Goal: Information Seeking & Learning: Learn about a topic

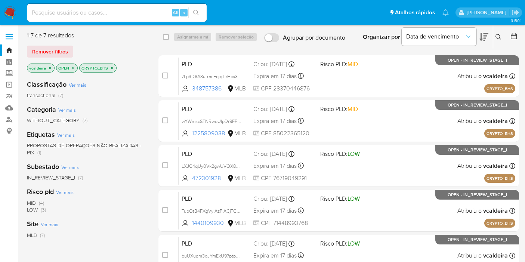
scroll to position [135, 0]
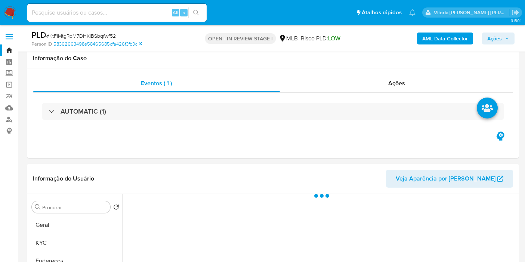
select select "10"
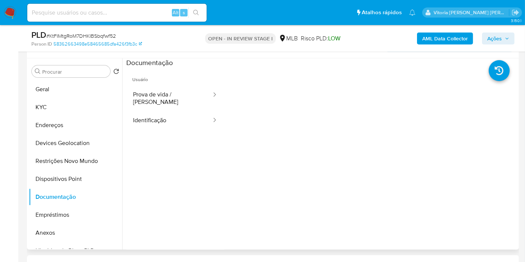
scroll to position [42, 0]
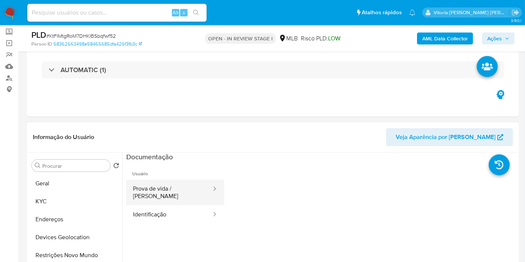
drag, startPoint x: 168, startPoint y: 197, endPoint x: 194, endPoint y: 185, distance: 28.8
click at [169, 196] on button "Prova de vida / Selfie" at bounding box center [169, 192] width 86 height 25
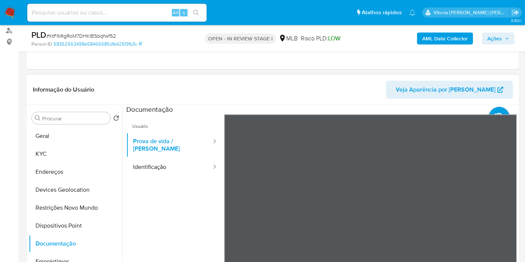
scroll to position [166, 0]
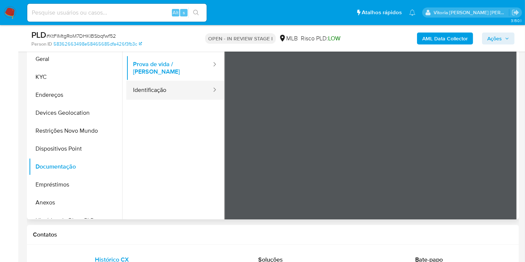
click at [170, 81] on button "Identificação" at bounding box center [169, 90] width 86 height 19
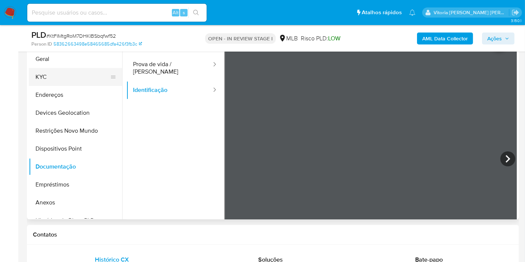
click at [51, 77] on button "KYC" at bounding box center [73, 77] width 88 height 18
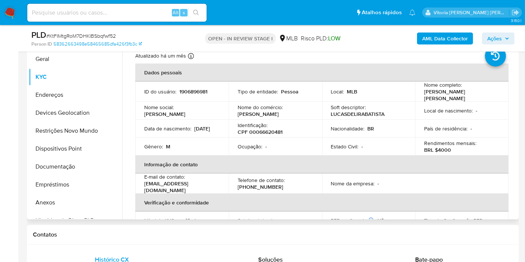
drag, startPoint x: 177, startPoint y: 132, endPoint x: 137, endPoint y: 133, distance: 40.0
click at [137, 133] on td "Data de nascimento : 14/07/2006" at bounding box center [181, 129] width 93 height 18
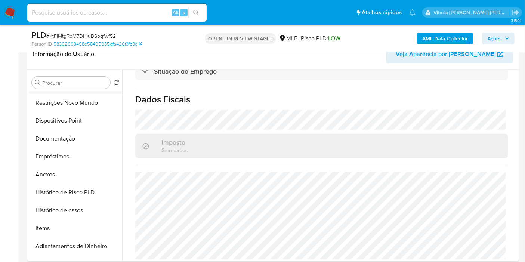
scroll to position [125, 0]
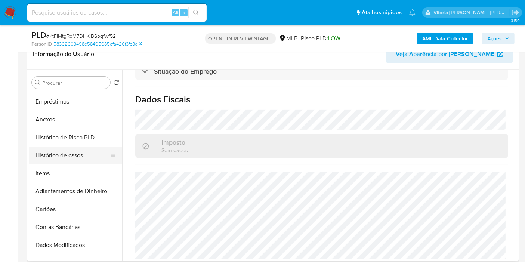
click at [71, 155] on button "Histórico de casos" at bounding box center [73, 156] width 88 height 18
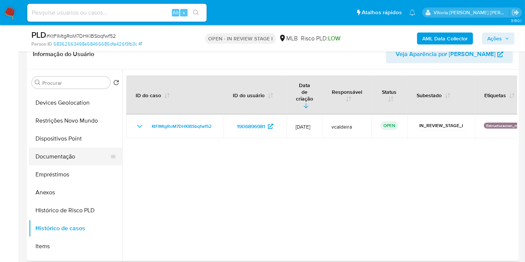
scroll to position [0, 0]
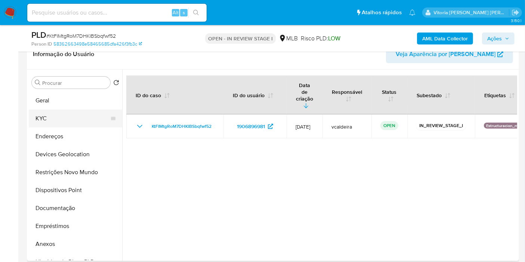
click at [54, 119] on button "KYC" at bounding box center [73, 119] width 88 height 18
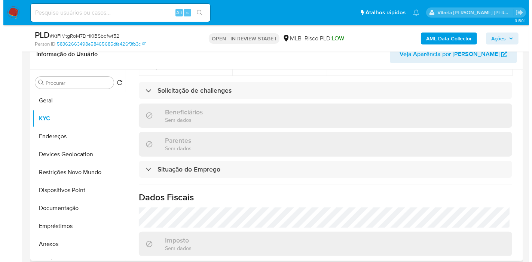
scroll to position [347, 0]
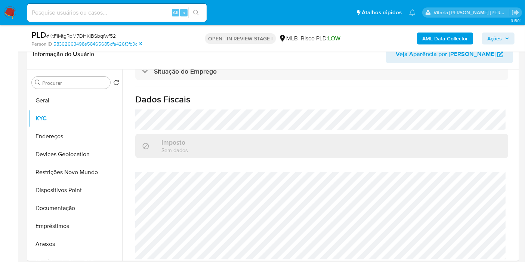
click at [444, 34] on b "AML Data Collector" at bounding box center [446, 39] width 46 height 12
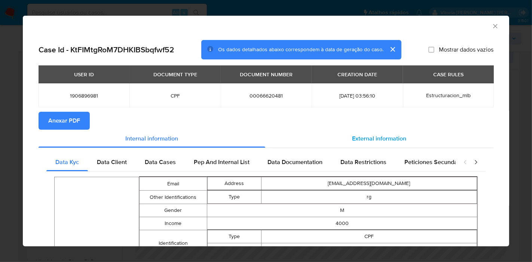
click at [360, 133] on div "External information" at bounding box center [379, 139] width 228 height 18
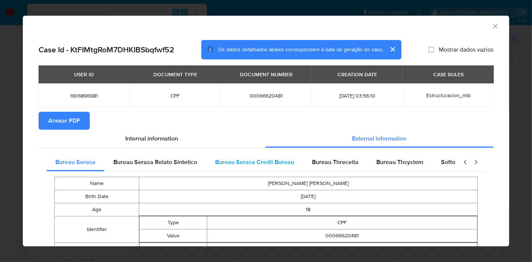
scroll to position [0, 266]
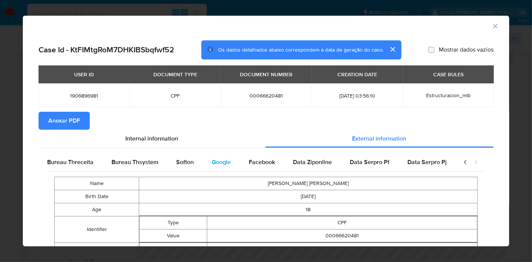
click at [216, 162] on span "Google" at bounding box center [221, 162] width 19 height 9
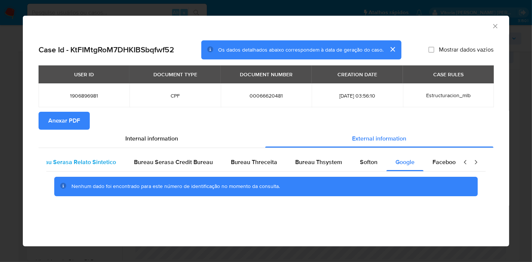
scroll to position [0, 0]
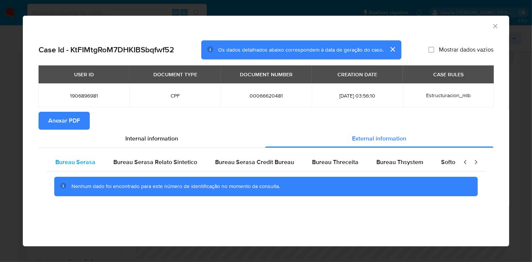
click at [69, 163] on span "Bureau Serasa" at bounding box center [75, 162] width 40 height 9
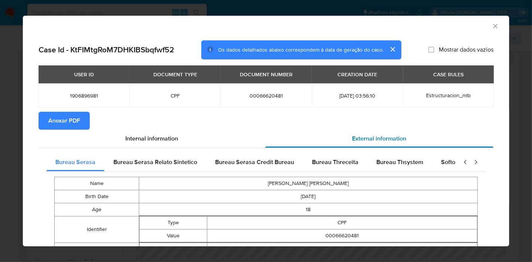
scroll to position [46, 0]
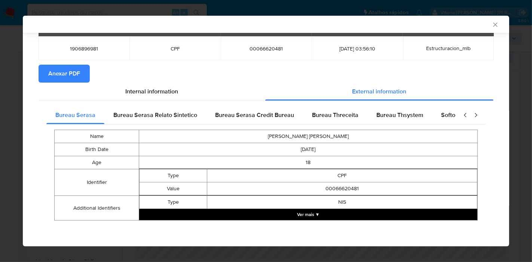
click at [303, 215] on button "Ver mais ▼" at bounding box center [308, 214] width 338 height 11
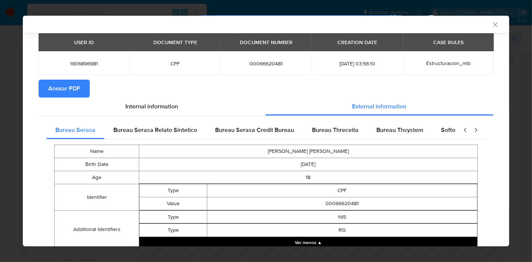
scroll to position [18, 0]
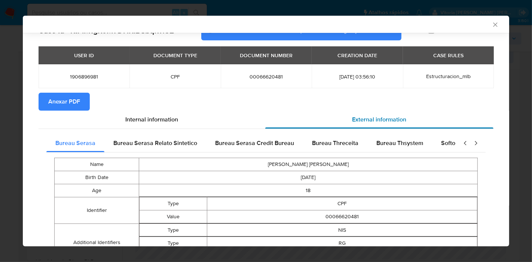
click at [361, 125] on div "External information" at bounding box center [379, 120] width 228 height 18
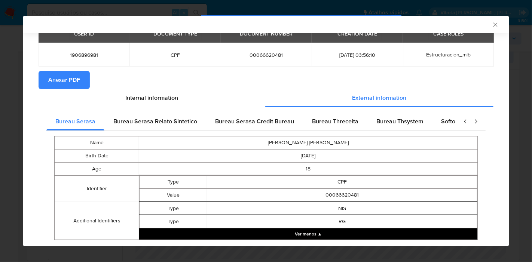
scroll to position [37, 0]
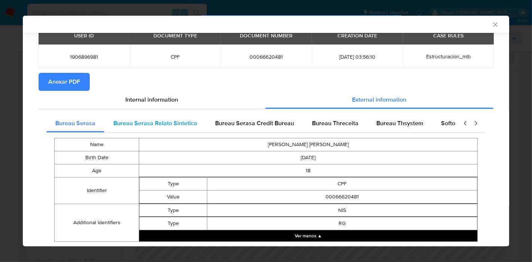
click at [149, 122] on span "Bureau Serasa Relato Sintetico" at bounding box center [155, 123] width 84 height 9
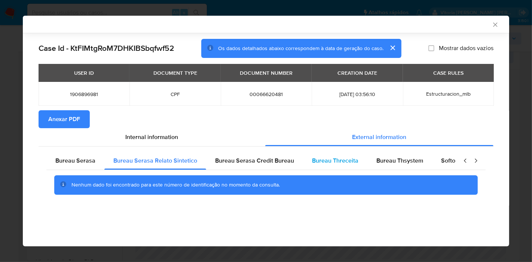
click at [343, 162] on span "Bureau Threceita" at bounding box center [335, 160] width 46 height 9
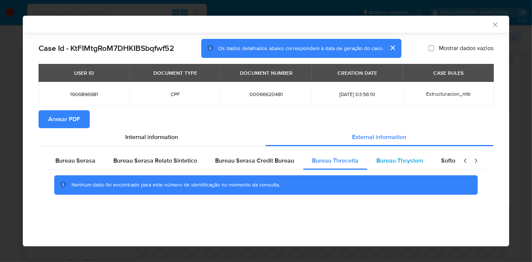
click at [383, 160] on span "Bureau Thsystem" at bounding box center [399, 160] width 47 height 9
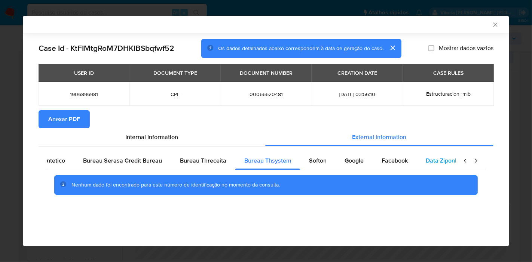
scroll to position [0, 157]
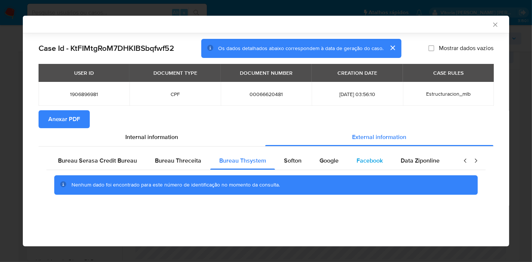
click at [357, 163] on span "Facebook" at bounding box center [369, 160] width 26 height 9
click at [326, 163] on span "Google" at bounding box center [328, 160] width 19 height 9
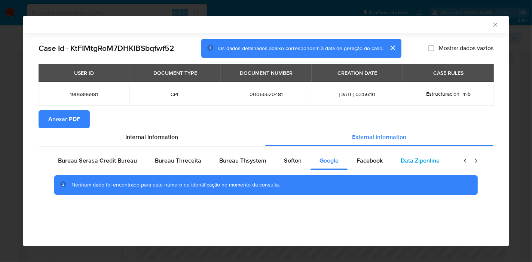
click at [397, 166] on div "Data Ziponline" at bounding box center [420, 161] width 57 height 18
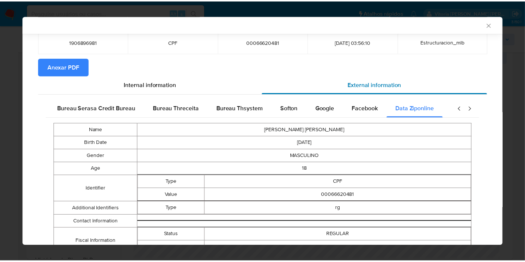
scroll to position [45, 0]
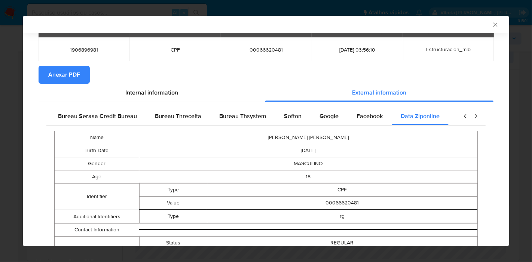
click at [333, 197] on td "00066620481" at bounding box center [342, 203] width 270 height 13
copy td "00066620481"
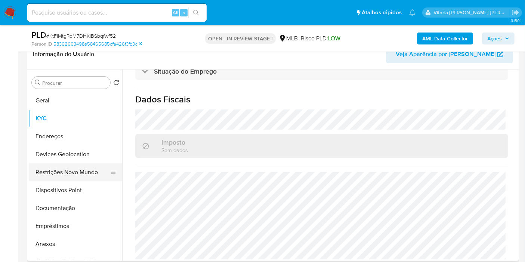
click at [69, 165] on button "Restrições Novo Mundo" at bounding box center [73, 172] width 88 height 18
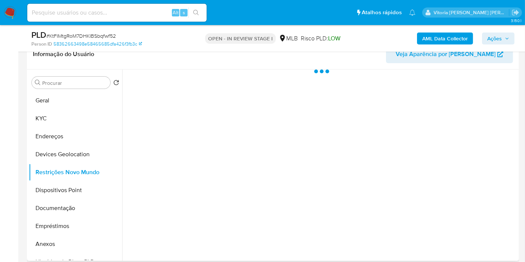
scroll to position [0, 0]
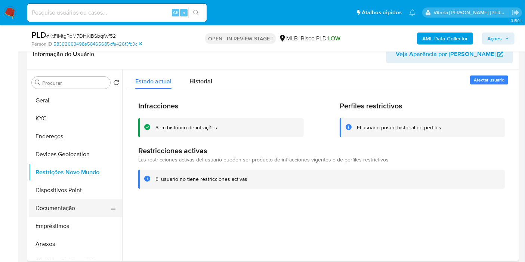
click at [59, 208] on button "Documentação" at bounding box center [73, 208] width 88 height 18
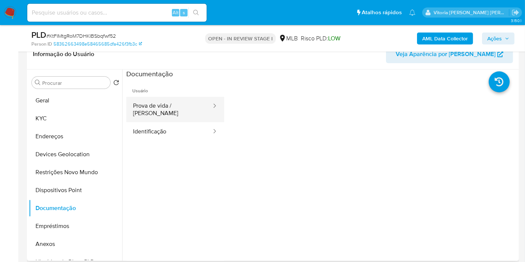
click at [176, 106] on button "Prova de vida / Selfie" at bounding box center [169, 109] width 86 height 25
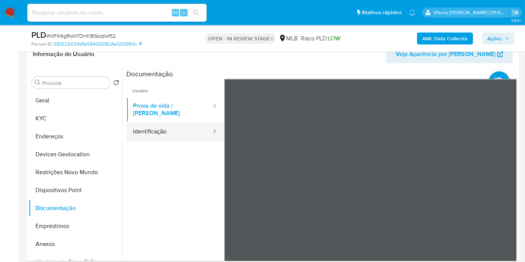
click at [153, 128] on button "Identificação" at bounding box center [169, 131] width 86 height 19
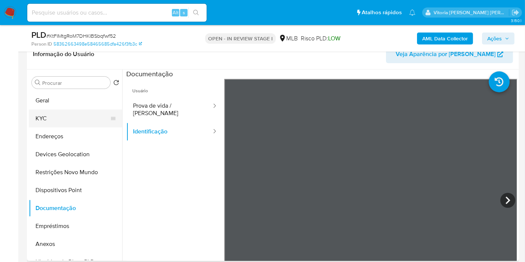
click at [48, 116] on button "KYC" at bounding box center [73, 119] width 88 height 18
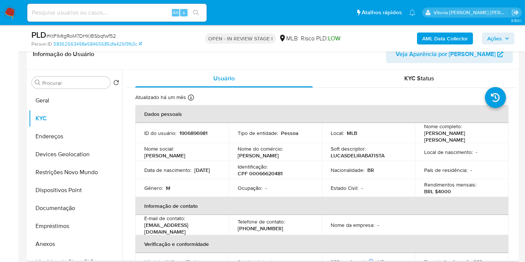
click at [276, 172] on p "CPF 00066620481" at bounding box center [260, 173] width 45 height 7
copy p "00066620481"
click at [46, 101] on button "Geral" at bounding box center [73, 101] width 88 height 18
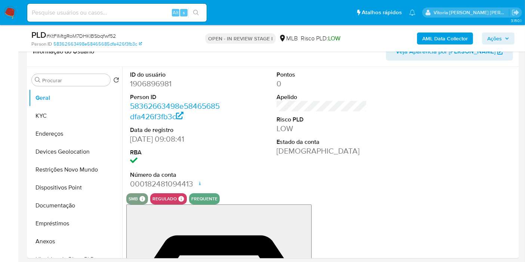
scroll to position [130, 0]
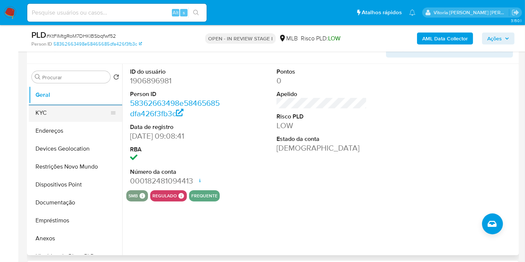
click at [43, 120] on button "KYC" at bounding box center [73, 113] width 88 height 18
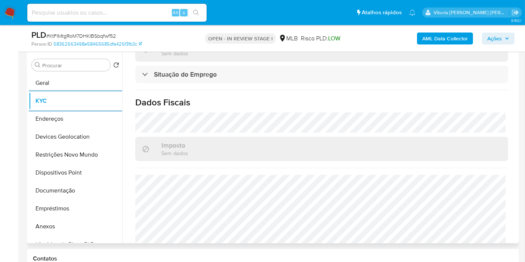
scroll to position [347, 0]
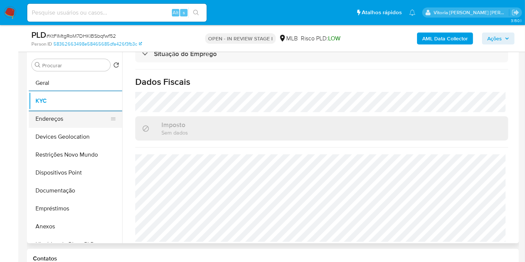
click at [38, 123] on button "Endereços" at bounding box center [73, 119] width 88 height 18
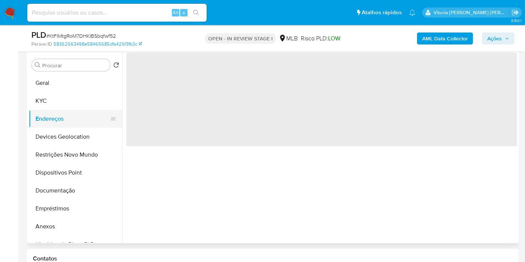
scroll to position [0, 0]
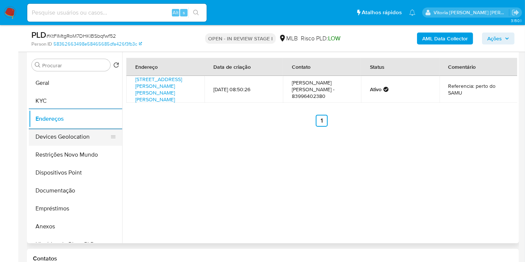
click at [32, 139] on button "Devices Geolocation" at bounding box center [73, 137] width 88 height 18
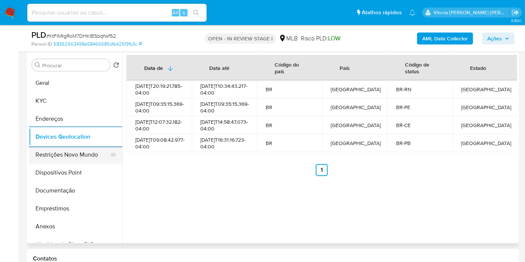
drag, startPoint x: 67, startPoint y: 152, endPoint x: 71, endPoint y: 155, distance: 5.5
click at [67, 153] on button "Restrições Novo Mundo" at bounding box center [73, 155] width 88 height 18
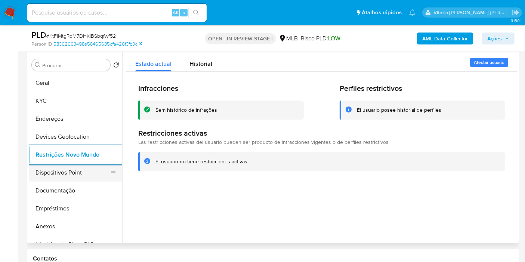
click at [74, 171] on button "Dispositivos Point" at bounding box center [73, 173] width 88 height 18
